Goal: Find specific page/section: Find specific page/section

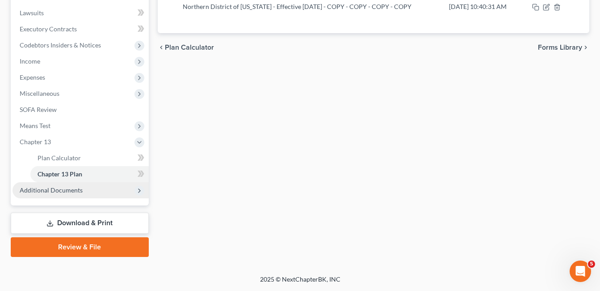
click at [60, 190] on span "Additional Documents" at bounding box center [51, 190] width 63 height 8
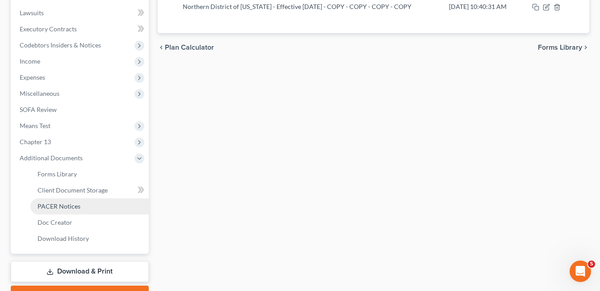
click at [62, 204] on span "PACER Notices" at bounding box center [59, 206] width 43 height 8
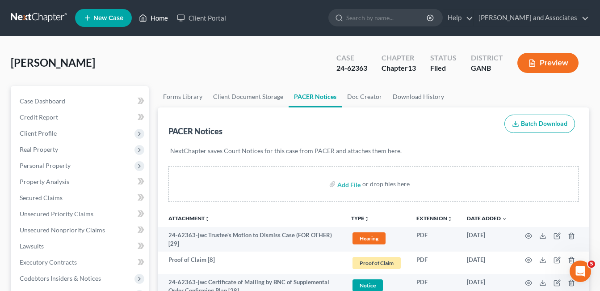
click at [163, 19] on link "Home" at bounding box center [154, 18] width 38 height 16
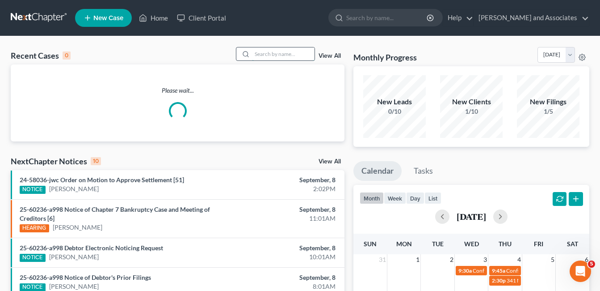
click at [267, 52] on input "search" at bounding box center [283, 53] width 63 height 13
click at [236, 63] on div "Recent Cases 0 View All" at bounding box center [178, 55] width 334 height 17
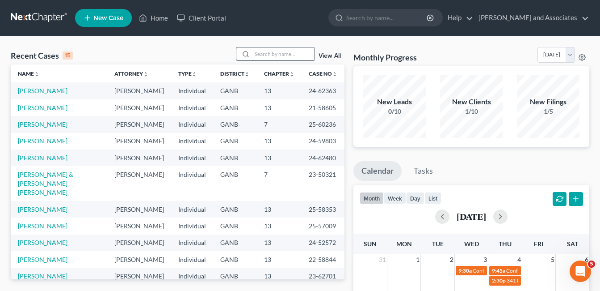
click at [276, 53] on input "search" at bounding box center [283, 53] width 63 height 13
type input "[PERSON_NAME]"
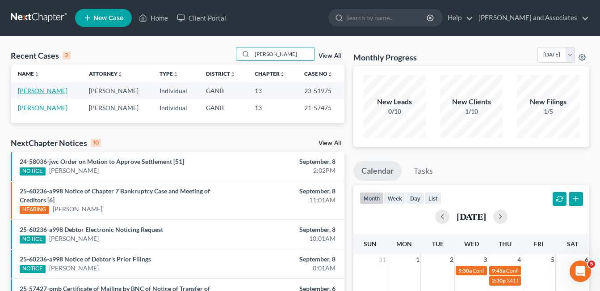
click at [42, 91] on link "[PERSON_NAME]" at bounding box center [43, 91] width 50 height 8
click at [55, 92] on link "[PERSON_NAME]" at bounding box center [43, 91] width 50 height 8
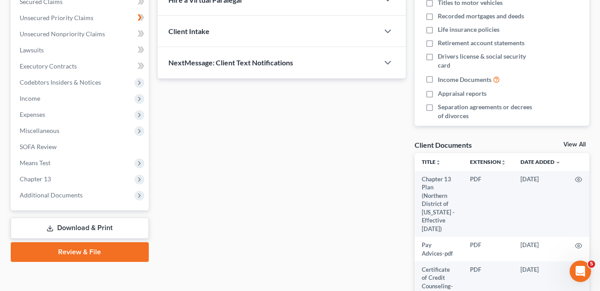
scroll to position [262, 0]
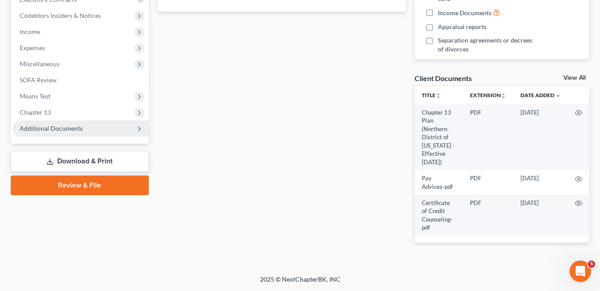
click at [72, 130] on span "Additional Documents" at bounding box center [51, 128] width 63 height 8
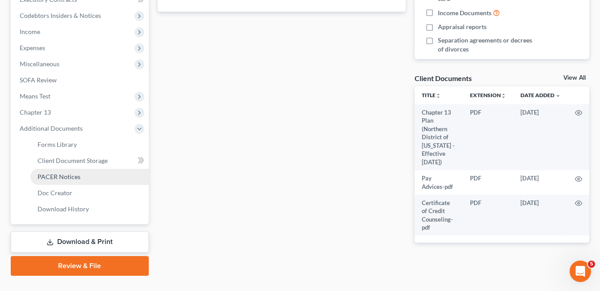
click at [69, 174] on span "PACER Notices" at bounding box center [59, 177] width 43 height 8
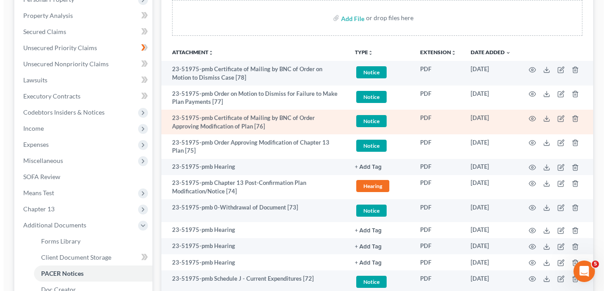
scroll to position [179, 0]
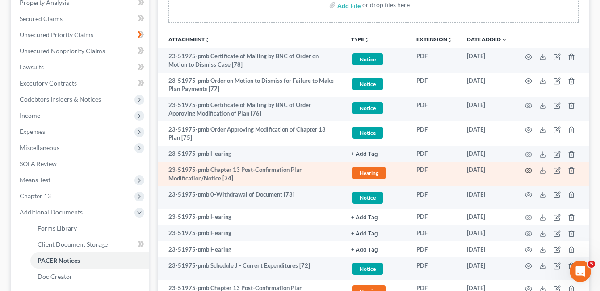
click at [528, 171] on circle "button" at bounding box center [529, 170] width 2 height 2
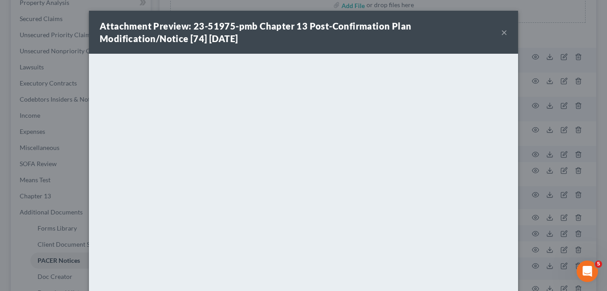
scroll to position [96, 0]
